Goal: Information Seeking & Learning: Find specific fact

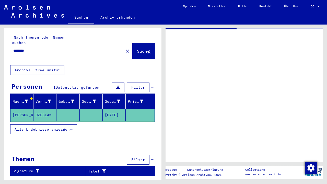
type input "********"
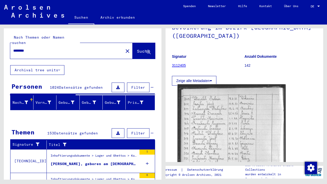
scroll to position [57, 0]
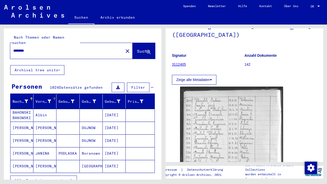
click at [51, 99] on div "Vorname" at bounding box center [44, 101] width 17 height 5
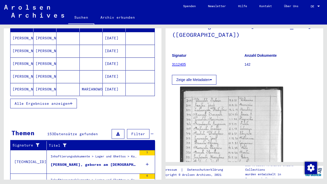
scroll to position [77, 0]
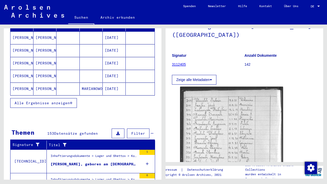
click at [69, 101] on span "Alle Ergebnisse anzeigen" at bounding box center [42, 103] width 55 height 5
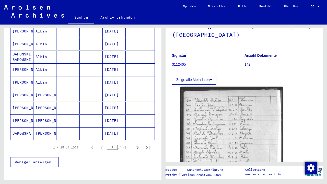
scroll to position [289, 0]
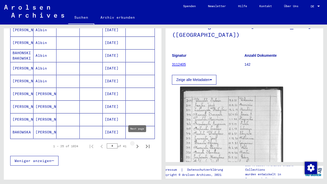
click at [137, 143] on icon "Next page" at bounding box center [137, 146] width 7 height 7
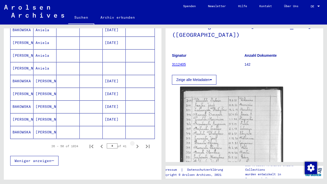
click at [137, 143] on icon "Next page" at bounding box center [137, 146] width 7 height 7
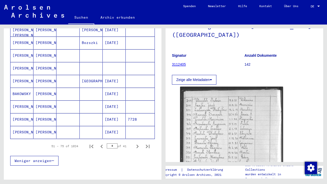
click at [137, 143] on icon "Next page" at bounding box center [137, 146] width 7 height 7
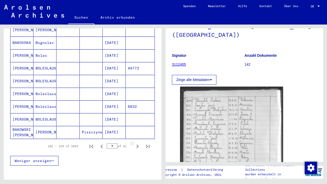
click at [137, 143] on icon "Next page" at bounding box center [137, 146] width 7 height 7
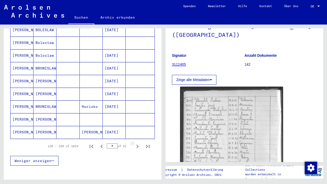
click at [137, 143] on icon "Next page" at bounding box center [137, 146] width 7 height 7
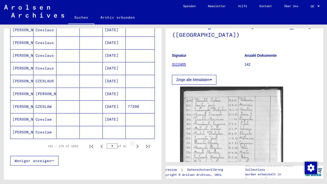
click at [136, 143] on icon "Next page" at bounding box center [137, 146] width 7 height 7
type input "*"
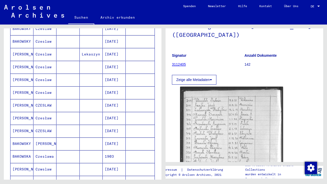
scroll to position [98, 0]
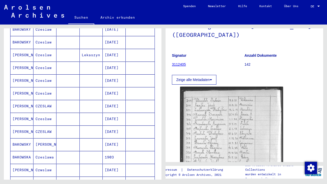
click at [48, 128] on mat-cell "CZESLAW" at bounding box center [44, 131] width 23 height 13
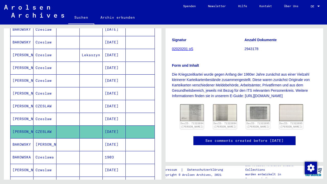
scroll to position [141, 0]
click at [43, 138] on mat-cell "[PERSON_NAME]" at bounding box center [44, 144] width 23 height 13
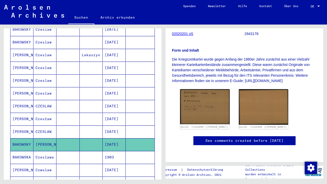
scroll to position [111, 0]
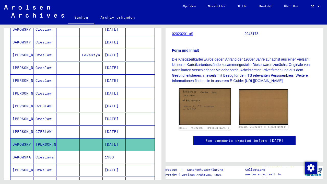
click at [181, 88] on img at bounding box center [205, 106] width 52 height 37
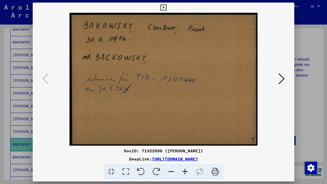
click at [281, 76] on icon at bounding box center [281, 79] width 6 height 12
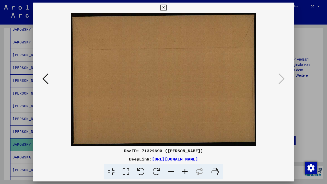
click at [166, 8] on icon at bounding box center [163, 8] width 6 height 6
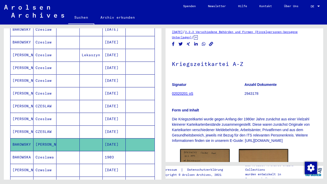
scroll to position [23, 0]
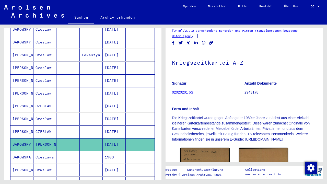
drag, startPoint x: 170, startPoint y: 114, endPoint x: 303, endPoint y: 142, distance: 135.8
click at [303, 142] on yv-its-full-details "2 Registrierungen von Ausländern und deutschen Verfolgten durch öffentliche Ein…" at bounding box center [245, 113] width 158 height 202
copy p "Die Kriegszeitkartei wurde gegen Anfang der 1980er Jahre zunächst aus einer Vie…"
click at [39, 151] on mat-cell "Czeslawa" at bounding box center [44, 157] width 23 height 13
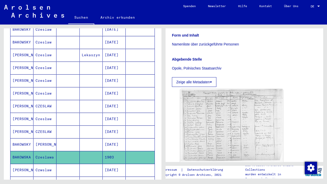
scroll to position [94, 0]
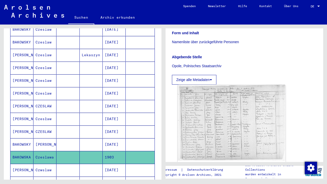
click at [255, 96] on img at bounding box center [232, 123] width 108 height 76
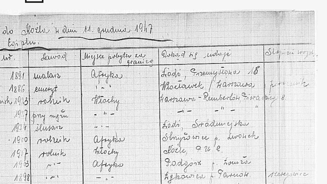
click at [61, 29] on img at bounding box center [164, 79] width 262 height 133
